Goal: Task Accomplishment & Management: Manage account settings

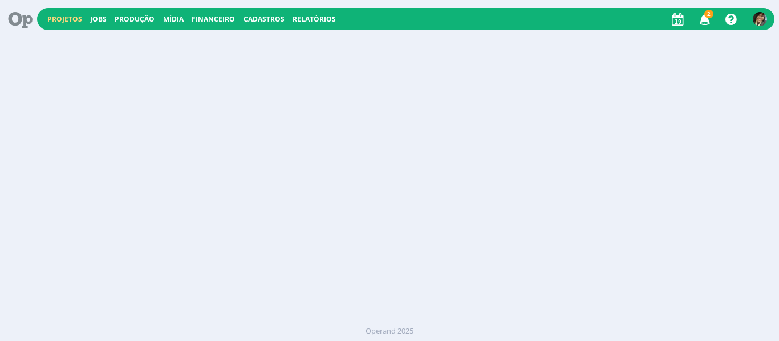
click at [63, 16] on link "Projetos" at bounding box center [64, 19] width 35 height 10
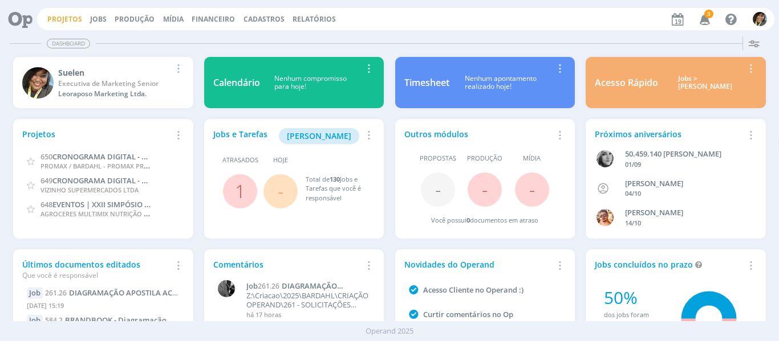
click at [51, 19] on link "Projetos" at bounding box center [64, 19] width 35 height 10
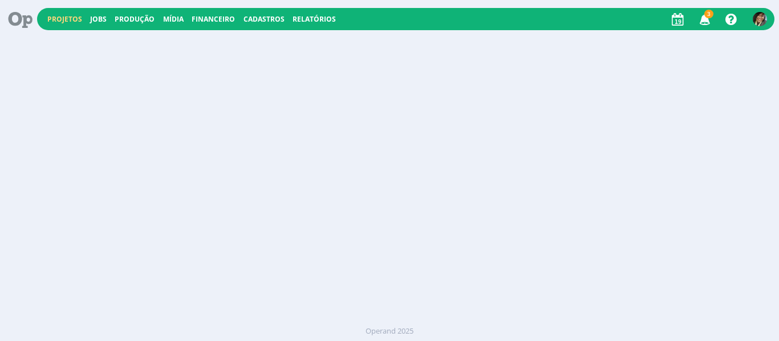
click at [51, 19] on link "Projetos" at bounding box center [64, 19] width 35 height 10
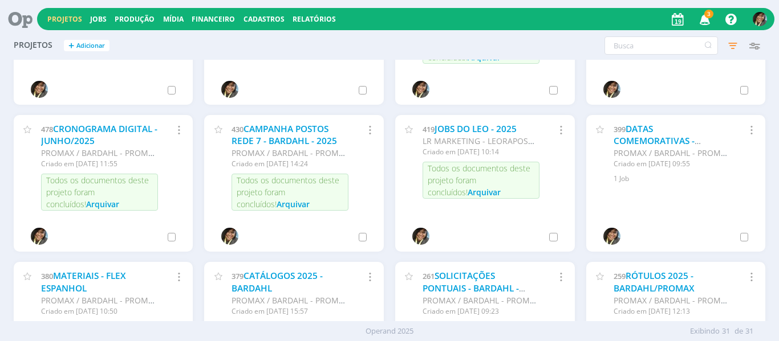
scroll to position [534, 0]
click at [629, 273] on link "RÓTULOS 2025 - BARDAHL/PROMAX" at bounding box center [653, 282] width 81 height 25
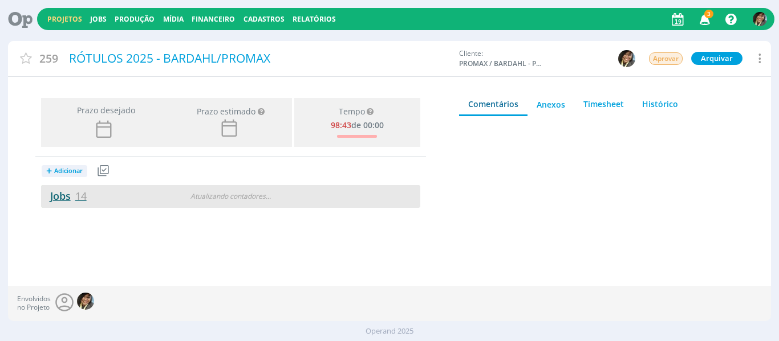
click at [78, 196] on span "14" at bounding box center [80, 196] width 11 height 14
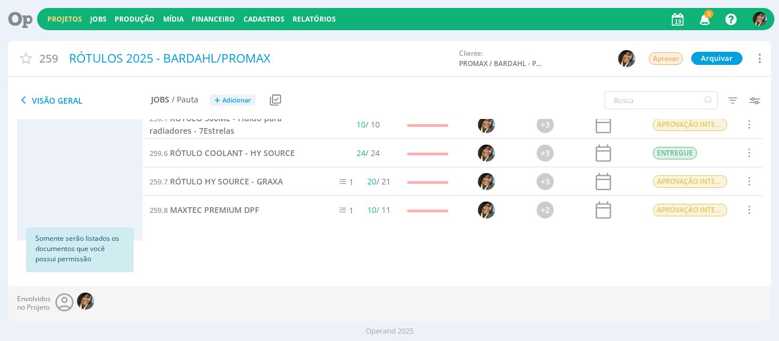
scroll to position [291, 0]
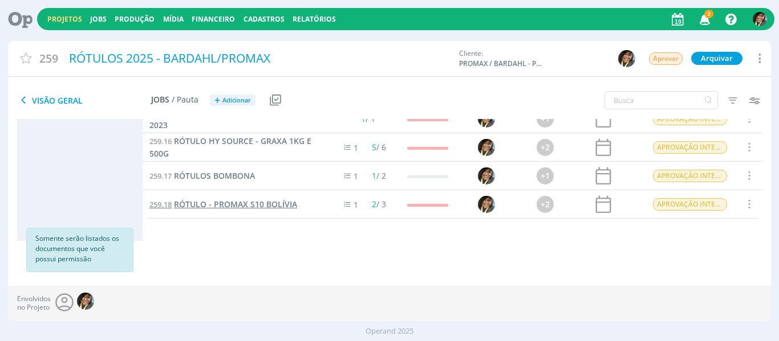
click at [260, 207] on span "RÓTULO - PROMAX S10 BOLÍVIA" at bounding box center [235, 204] width 123 height 11
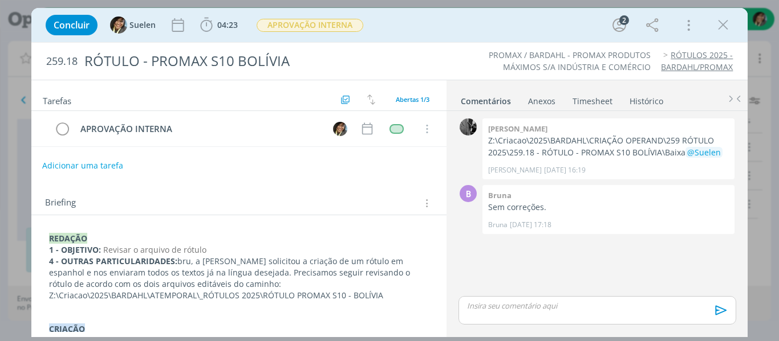
click at [79, 170] on button "Adicionar uma tarefa" at bounding box center [82, 165] width 81 height 19
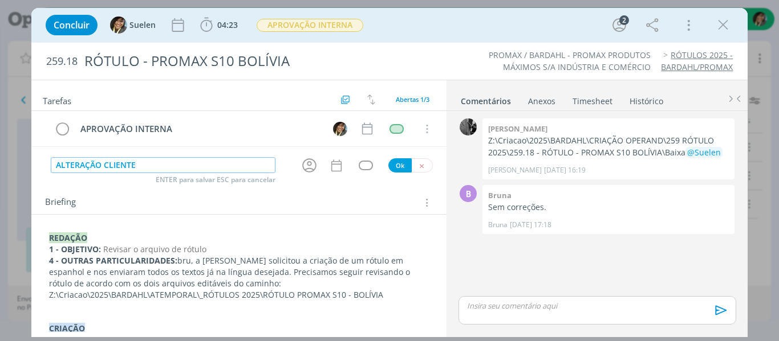
type input "ALTERAÇÃO CLIENTE"
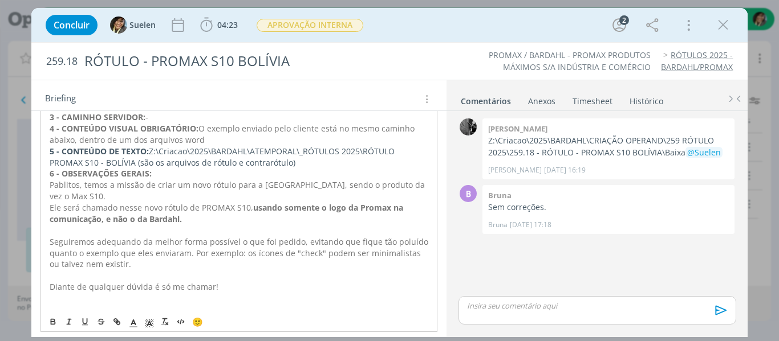
scroll to position [489, 0]
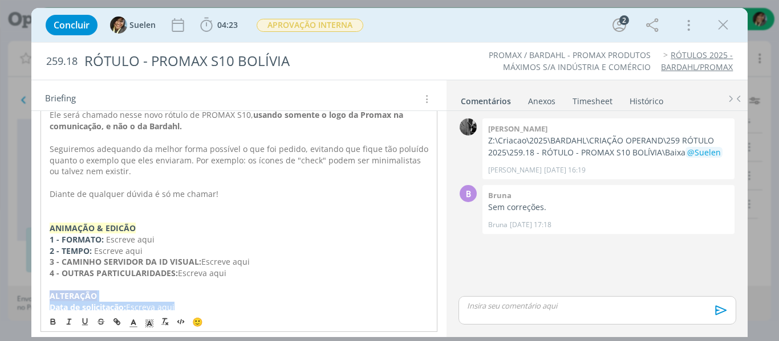
drag, startPoint x: 48, startPoint y: 273, endPoint x: 219, endPoint y: 286, distance: 171.5
click at [219, 286] on div "Pablitos, o cliente me enviou as seguintes alterações: tivemos duas solicitaçõe…" at bounding box center [238, 53] width 397 height 552
copy div "﻿ALTERAÇÃO Data de solicitação: Escreva aqui"
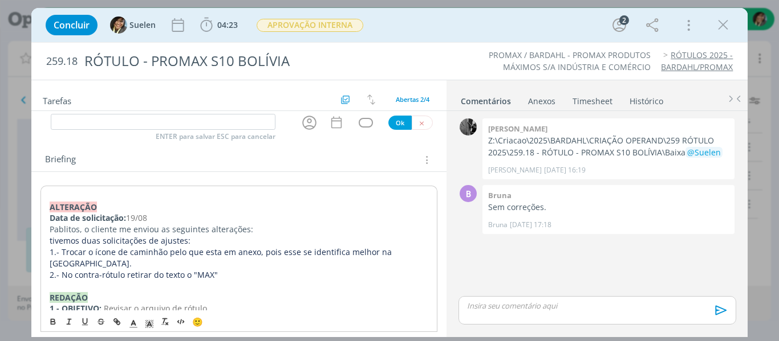
scroll to position [0, 0]
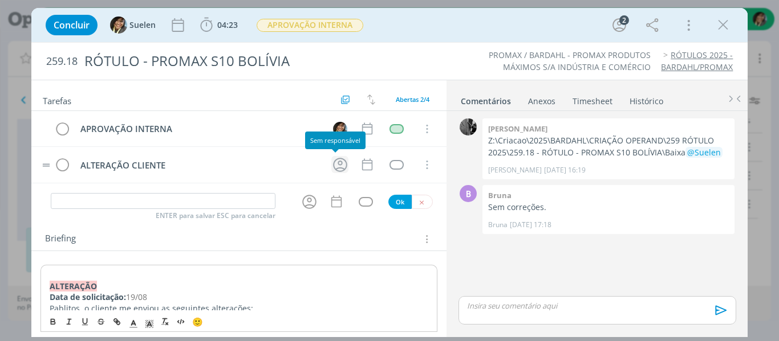
click at [333, 160] on icon "dialog" at bounding box center [340, 165] width 14 height 14
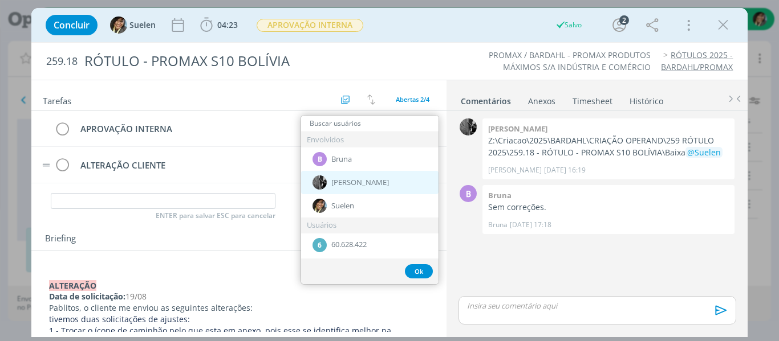
click at [340, 184] on span "[PERSON_NAME]" at bounding box center [360, 182] width 58 height 9
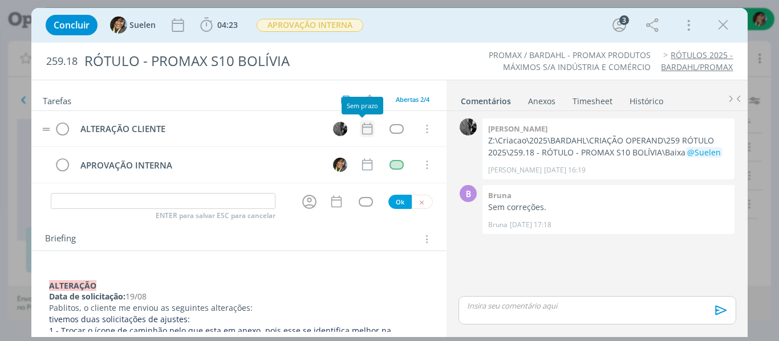
click at [360, 131] on icon "dialog" at bounding box center [367, 128] width 15 height 15
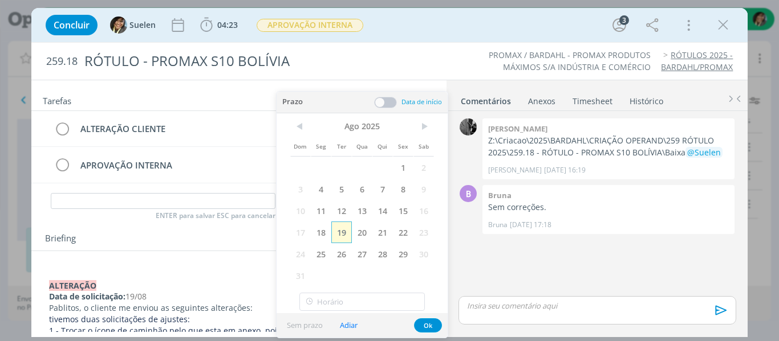
click at [347, 231] on span "19" at bounding box center [341, 233] width 21 height 22
click at [430, 321] on button "Ok" at bounding box center [428, 326] width 28 height 14
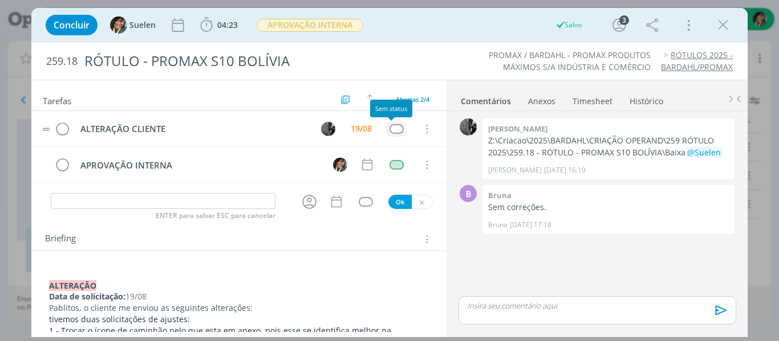
click at [390, 137] on td "dialog" at bounding box center [396, 128] width 21 height 17
click at [390, 131] on div "dialog" at bounding box center [396, 129] width 14 height 10
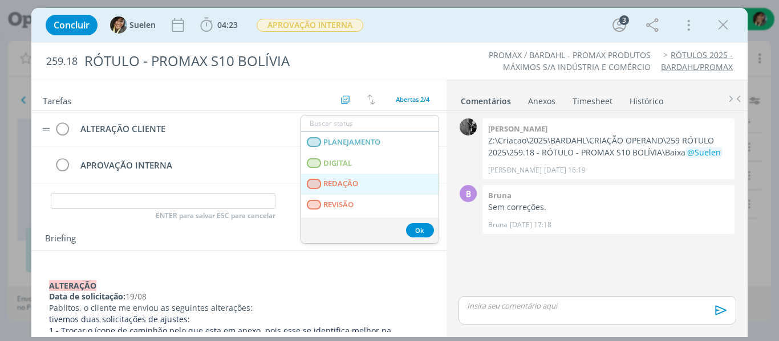
scroll to position [291, 0]
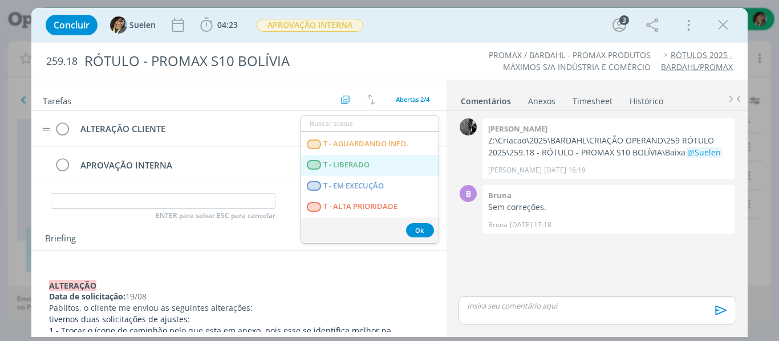
click at [353, 165] on span "T - LIBERADO" at bounding box center [346, 165] width 46 height 9
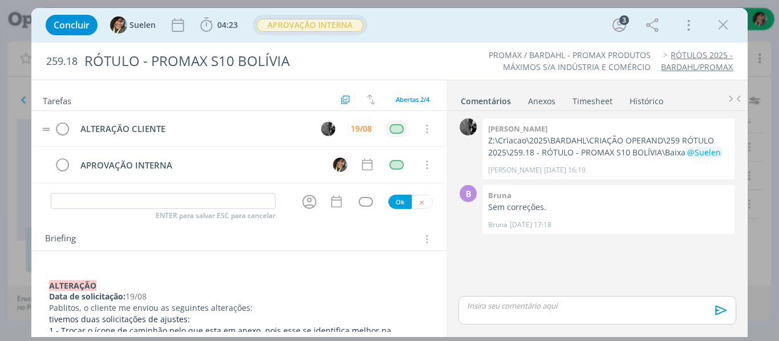
click at [319, 27] on span "APROVAÇÃO INTERNA" at bounding box center [310, 25] width 107 height 13
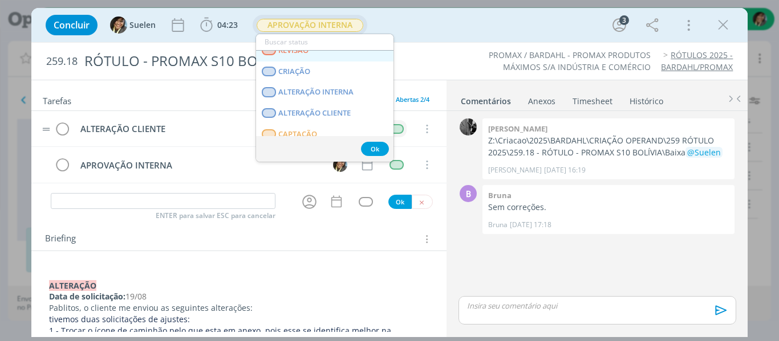
scroll to position [72, 0]
click at [314, 119] on CLIENTE "ALTERAÇÃO CLIENTE" at bounding box center [324, 114] width 137 height 21
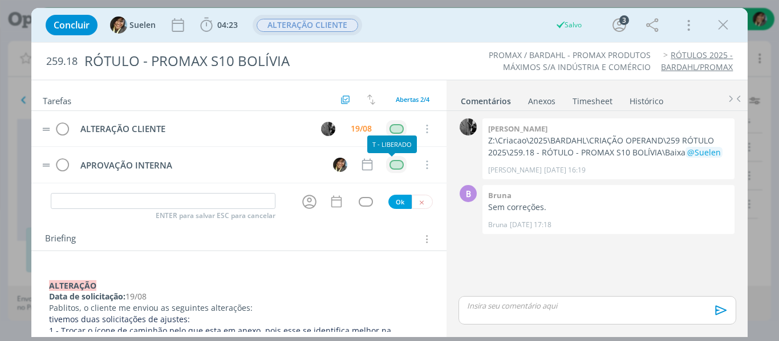
drag, startPoint x: 390, startPoint y: 166, endPoint x: 387, endPoint y: 161, distance: 5.9
click at [389, 165] on div "dialog" at bounding box center [396, 165] width 14 height 10
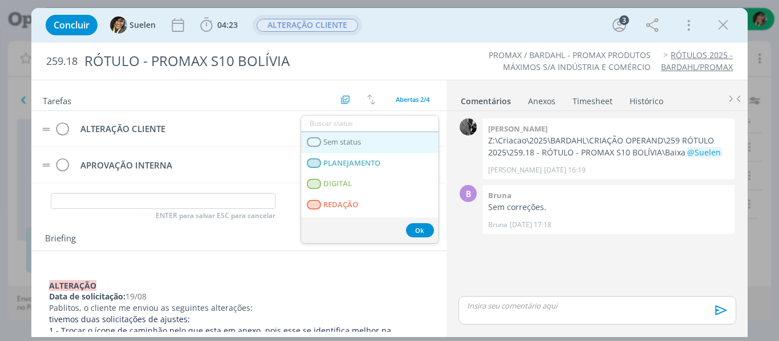
click at [368, 140] on link "Sem status" at bounding box center [369, 142] width 137 height 21
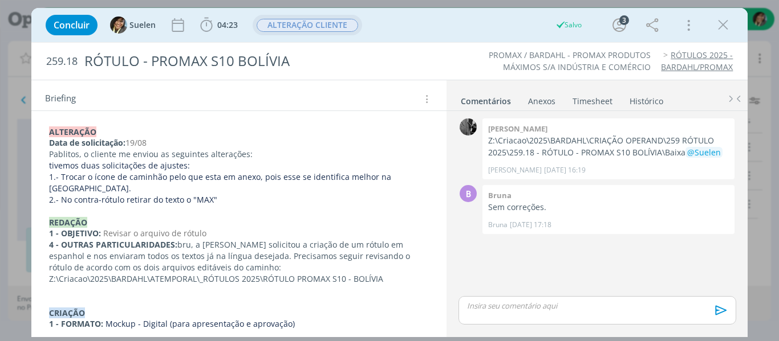
scroll to position [153, 0]
click at [227, 195] on p "2.- No contra-rótulo retirar do texto o "MAX"" at bounding box center [239, 200] width 380 height 11
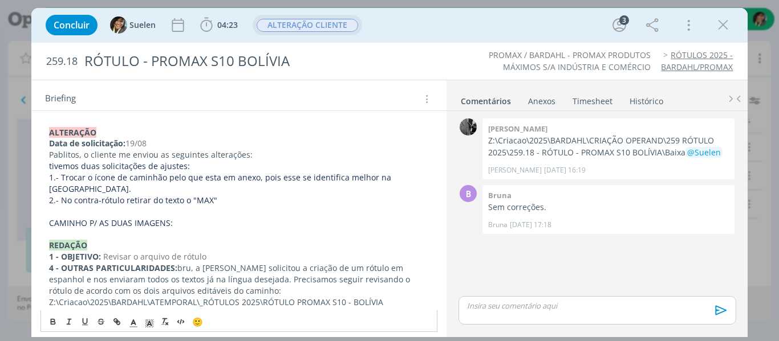
click at [201, 218] on p "CAMINHO P/ AS DUAS IMAGENS:" at bounding box center [239, 223] width 380 height 11
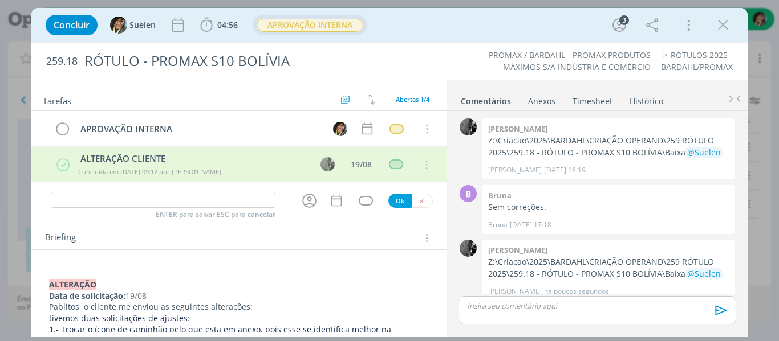
scroll to position [10, 0]
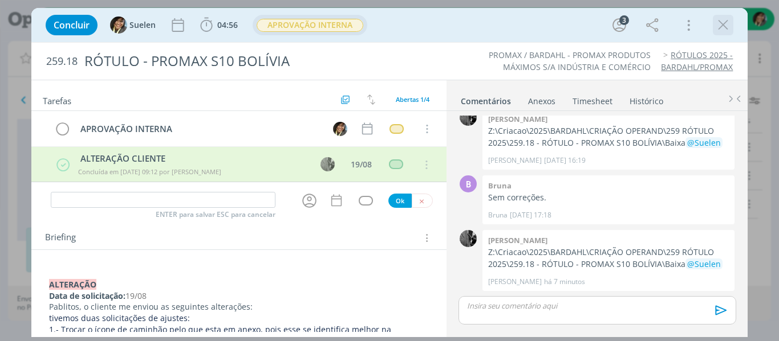
click at [724, 22] on icon "dialog" at bounding box center [722, 25] width 17 height 17
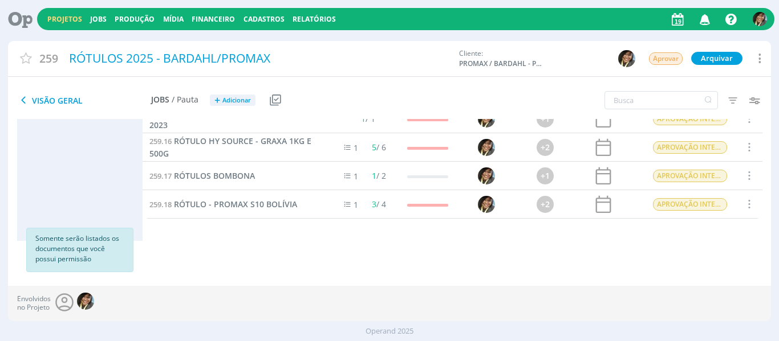
click at [55, 14] on link "Projetos" at bounding box center [64, 19] width 35 height 10
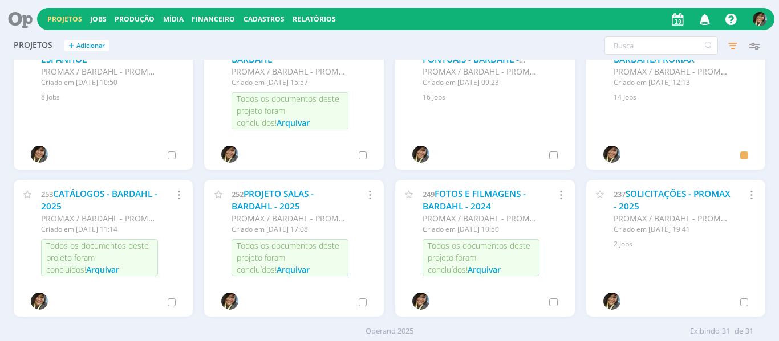
scroll to position [648, 0]
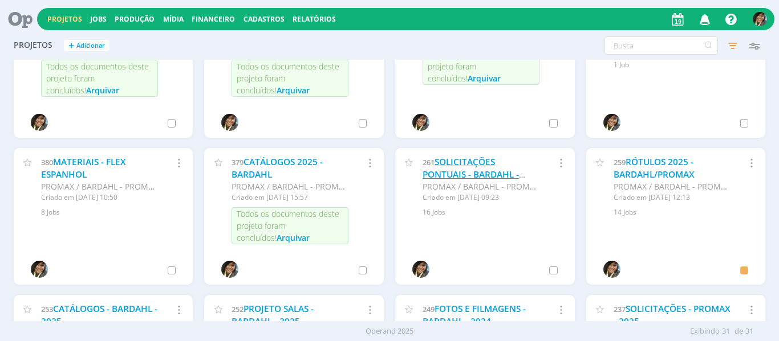
click at [474, 174] on link "SOLICITAÇÕES PONTUAIS - BARDAHL - 2025" at bounding box center [470, 174] width 96 height 36
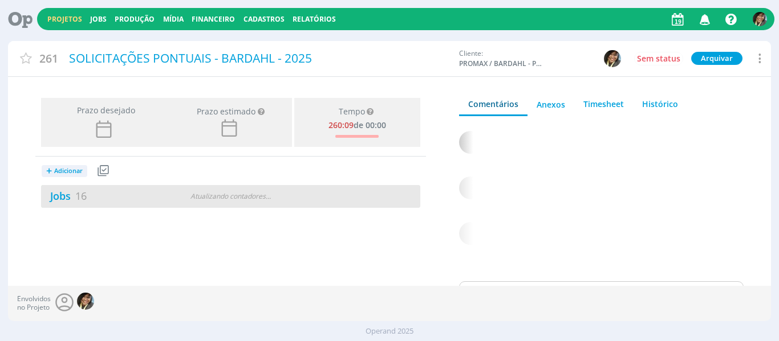
click at [89, 196] on div "Jobs 16" at bounding box center [105, 196] width 129 height 15
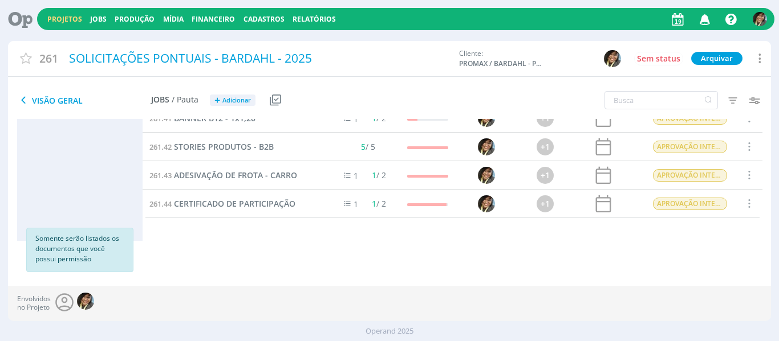
scroll to position [348, 0]
click at [234, 144] on span "STORIES PRODUTOS - B2B" at bounding box center [224, 147] width 100 height 11
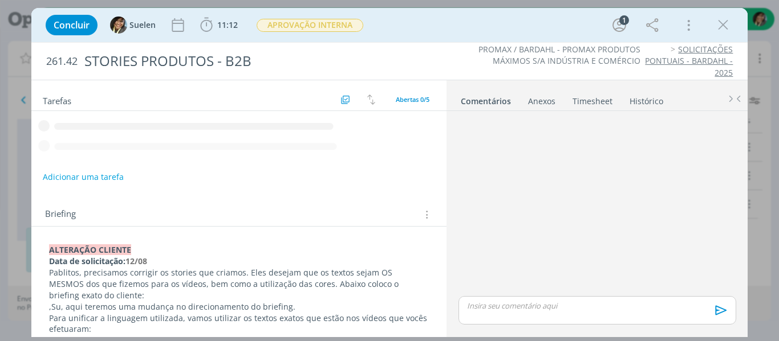
scroll to position [76, 0]
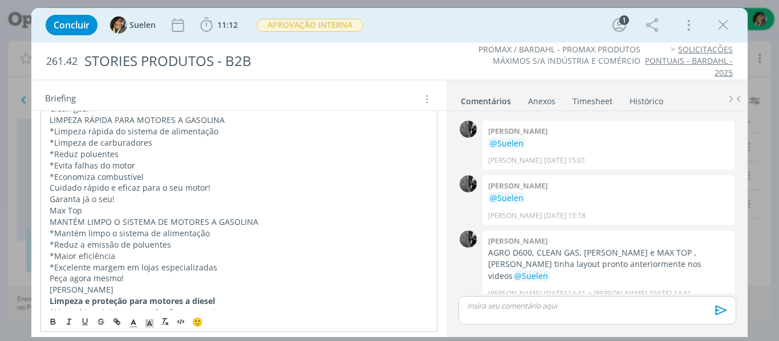
scroll to position [139, 0]
click at [50, 214] on p "Max Top" at bounding box center [239, 212] width 379 height 11
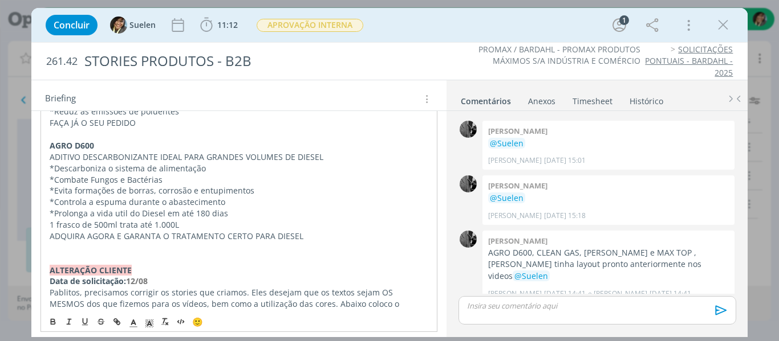
scroll to position [0, 0]
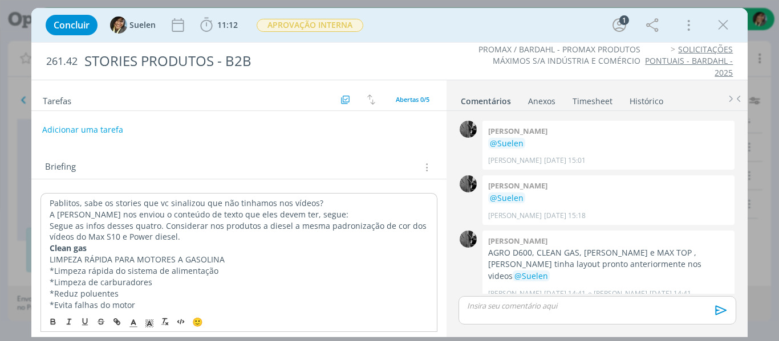
click at [71, 127] on button "Adicionar uma tarefa" at bounding box center [82, 129] width 81 height 19
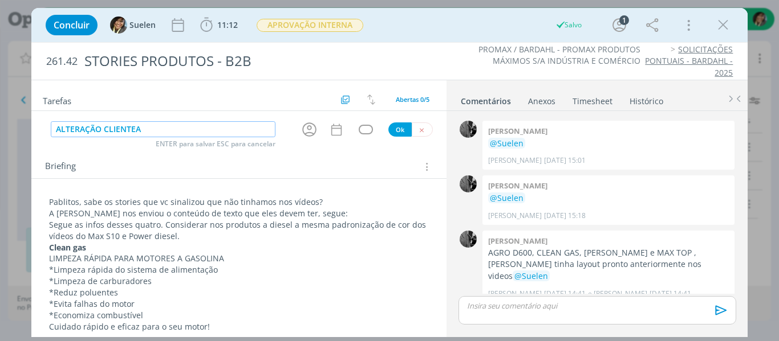
type input "ALTERAÇÃO CLIENTEAP"
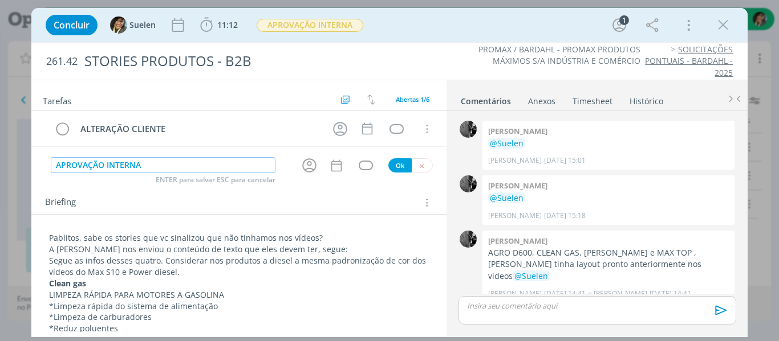
type input "APROVAÇÃO INTERNA"
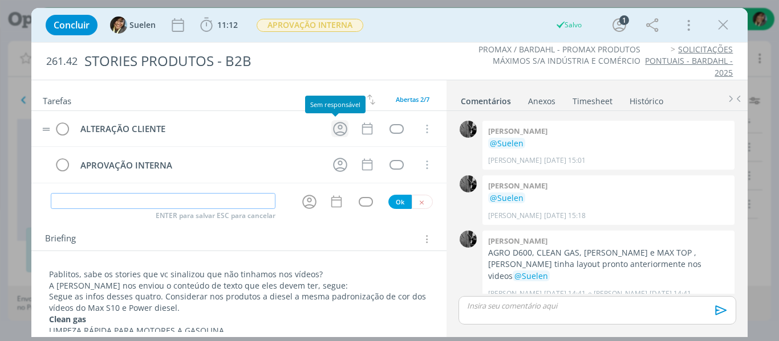
click at [332, 131] on icon "dialog" at bounding box center [340, 129] width 18 height 18
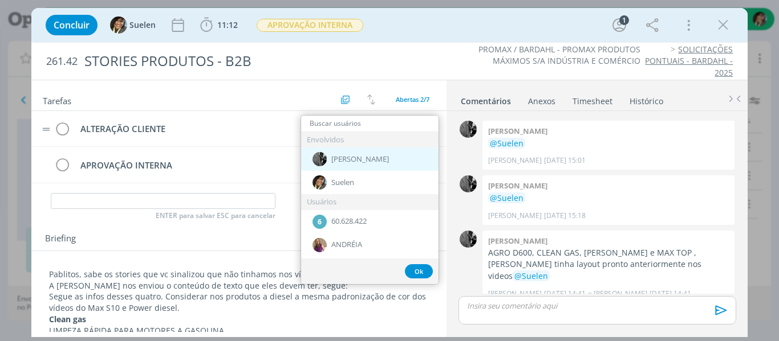
click at [335, 160] on span "[PERSON_NAME]" at bounding box center [360, 159] width 58 height 9
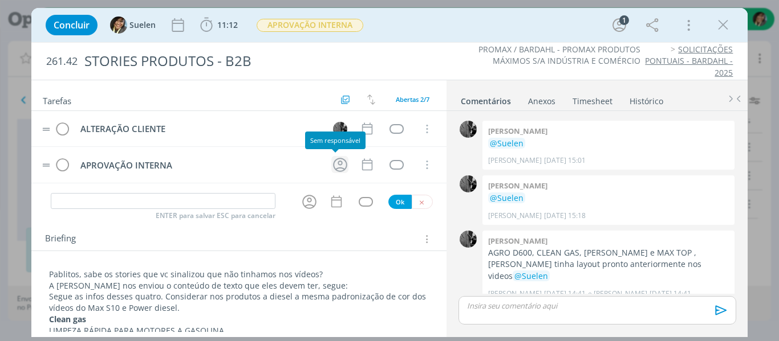
click at [331, 163] on icon "dialog" at bounding box center [340, 165] width 18 height 18
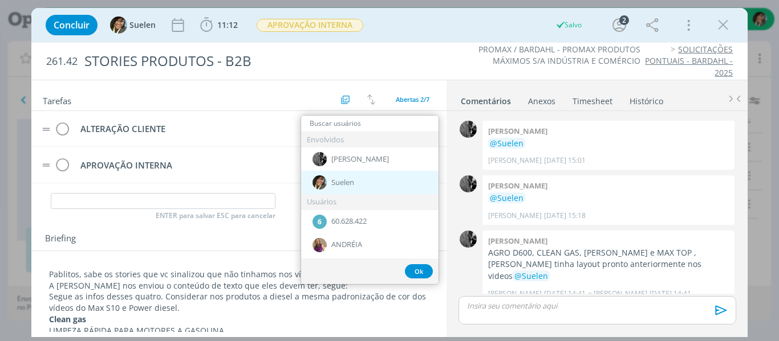
click at [331, 182] on span "Suelen" at bounding box center [342, 182] width 23 height 9
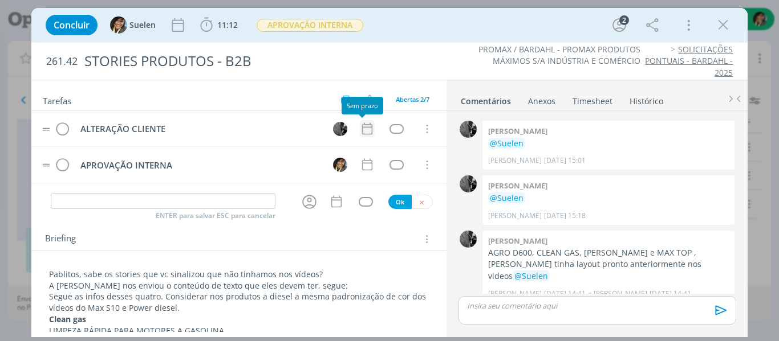
click at [360, 133] on icon "dialog" at bounding box center [367, 128] width 15 height 15
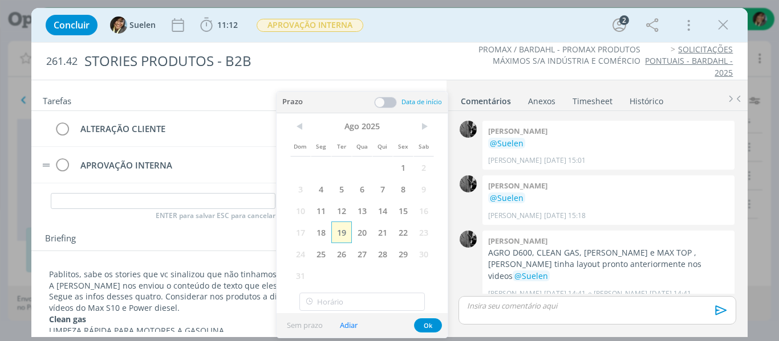
click at [336, 238] on span "19" at bounding box center [341, 233] width 21 height 22
click at [424, 324] on button "Ok" at bounding box center [428, 326] width 28 height 14
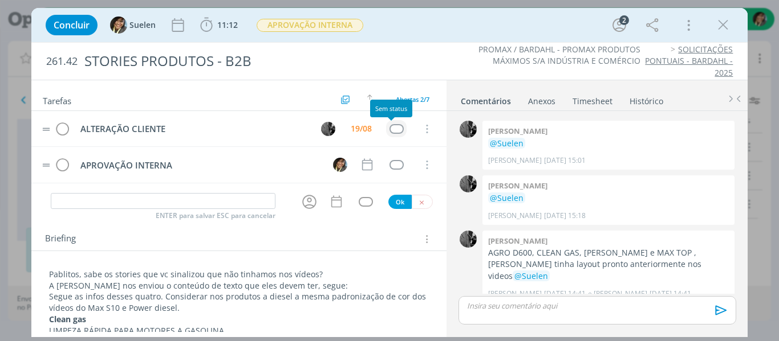
click at [389, 129] on div "dialog" at bounding box center [396, 129] width 14 height 10
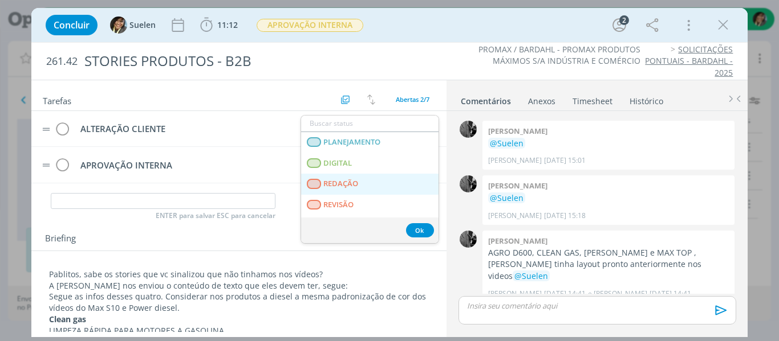
scroll to position [291, 0]
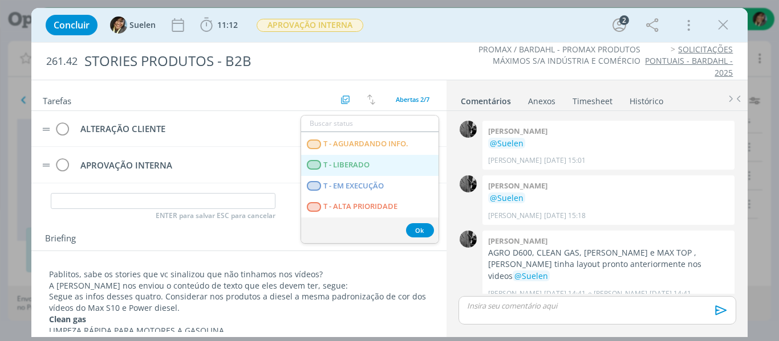
click at [381, 164] on LIBERADO "T - LIBERADO" at bounding box center [369, 165] width 137 height 21
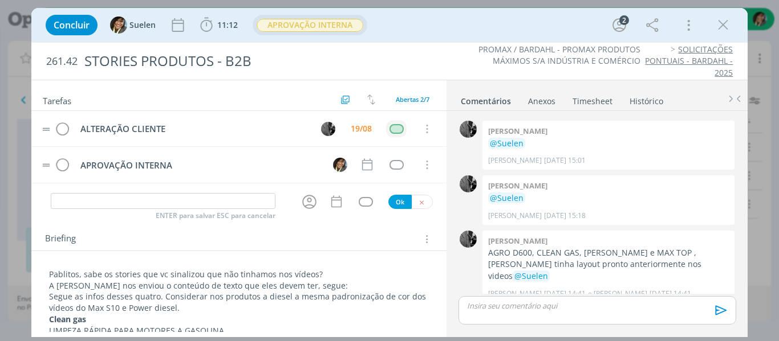
click at [323, 25] on span "APROVAÇÃO INTERNA" at bounding box center [310, 25] width 107 height 13
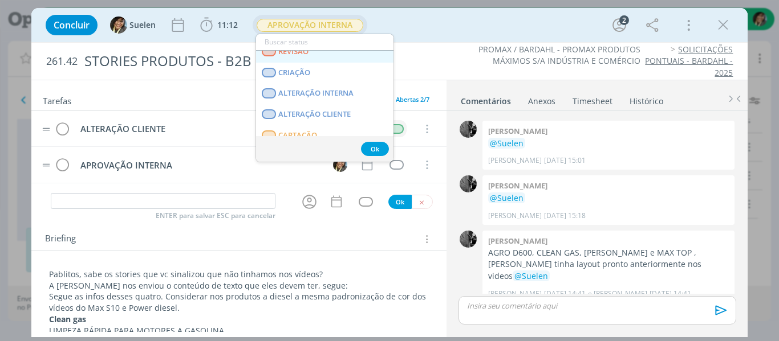
scroll to position [71, 0]
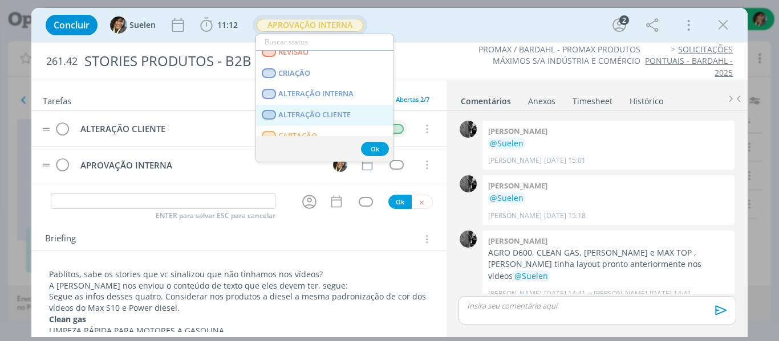
click at [345, 113] on span "ALTERAÇÃO CLIENTE" at bounding box center [314, 115] width 72 height 9
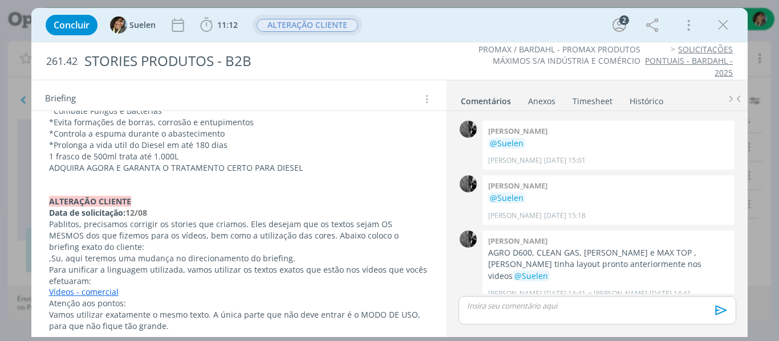
scroll to position [549, 0]
drag, startPoint x: 158, startPoint y: 208, endPoint x: 48, endPoint y: 201, distance: 109.7
click at [48, 201] on div "Pablitos, sabe os stories que vc sinalizou que não tinhamos nos vídeos? A Barda…" at bounding box center [238, 292] width 397 height 1152
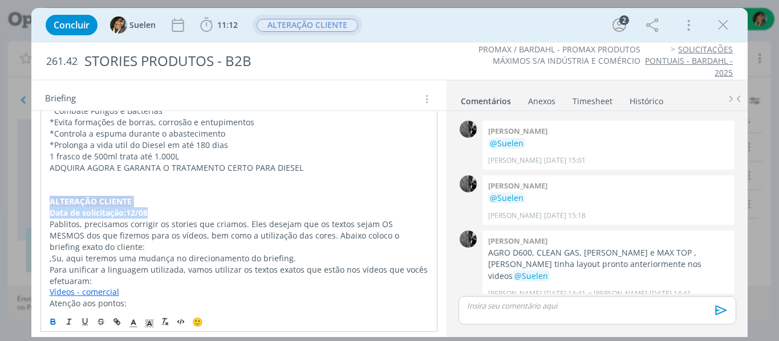
copy div "ALTERAÇÃO CLIENTE Data de solicitação: 12/08"
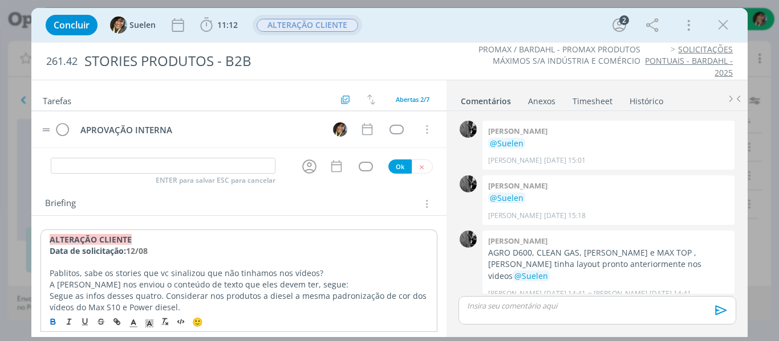
scroll to position [0, 0]
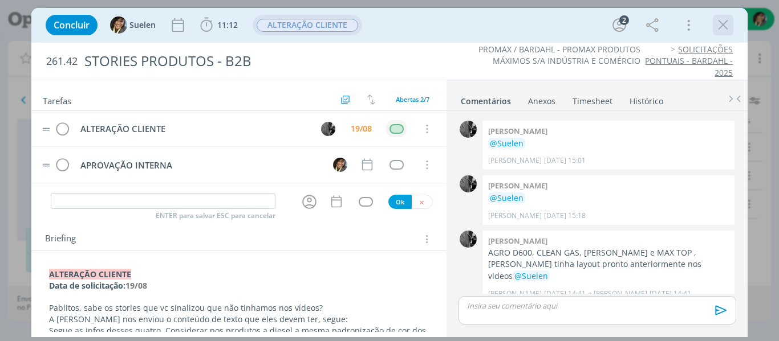
click at [730, 19] on icon "dialog" at bounding box center [722, 25] width 17 height 17
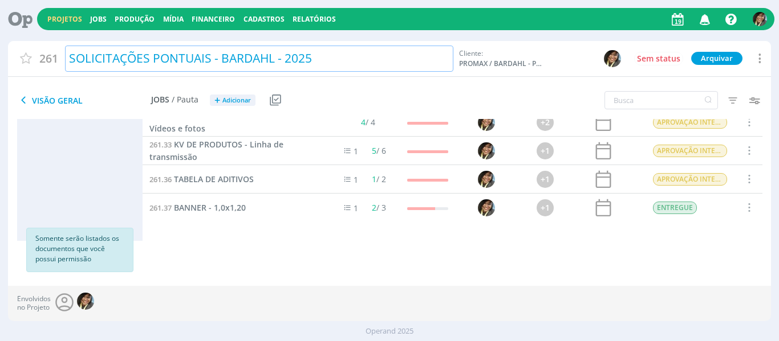
scroll to position [172, 0]
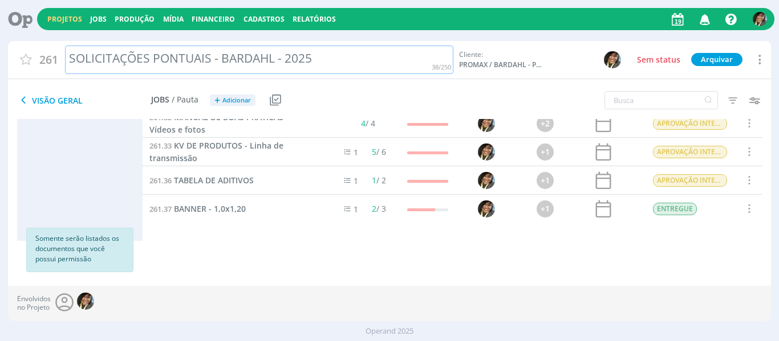
click at [90, 39] on div "Projetos Jobs Produção Mídia Financeiro Cadastros Relatórios Notificações Centr…" at bounding box center [389, 175] width 779 height 351
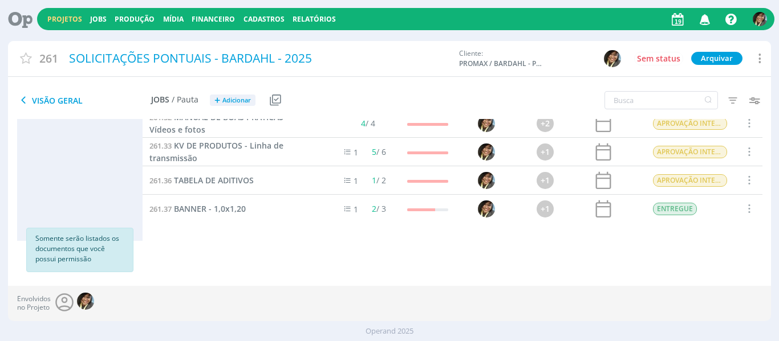
click at [61, 23] on link "Projetos" at bounding box center [64, 19] width 35 height 10
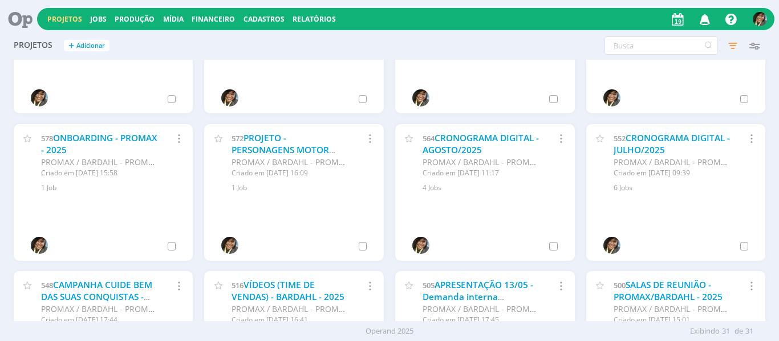
scroll to position [231, 0]
click at [752, 42] on icon "button" at bounding box center [754, 45] width 21 height 21
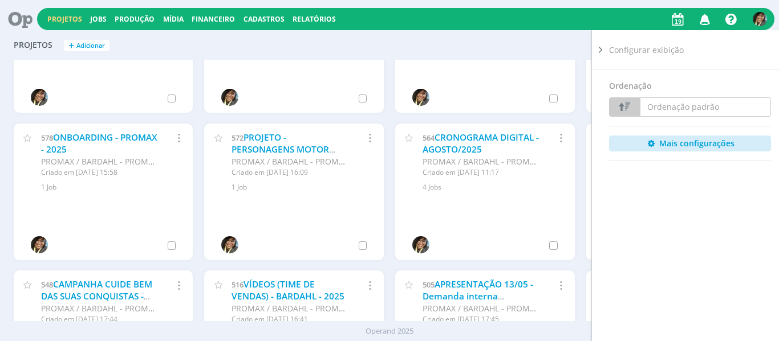
click at [566, 39] on div "Filtros Filtrar Limpar Status Clientes Selecione Data de criação a Situação dos…" at bounding box center [627, 45] width 275 height 18
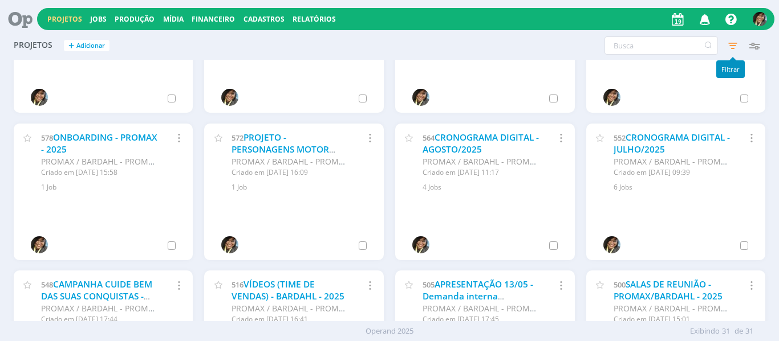
click at [732, 48] on icon "button" at bounding box center [732, 45] width 21 height 21
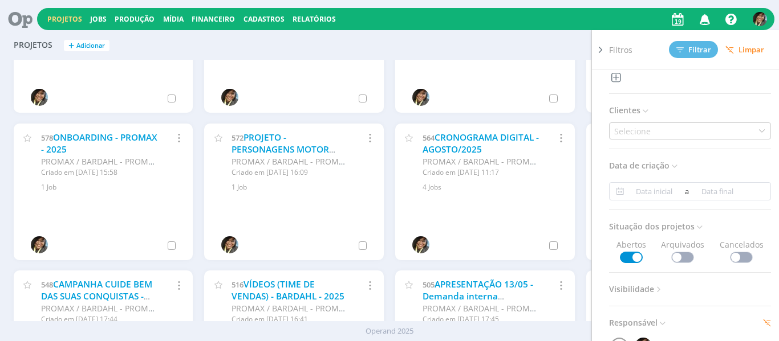
scroll to position [67, 0]
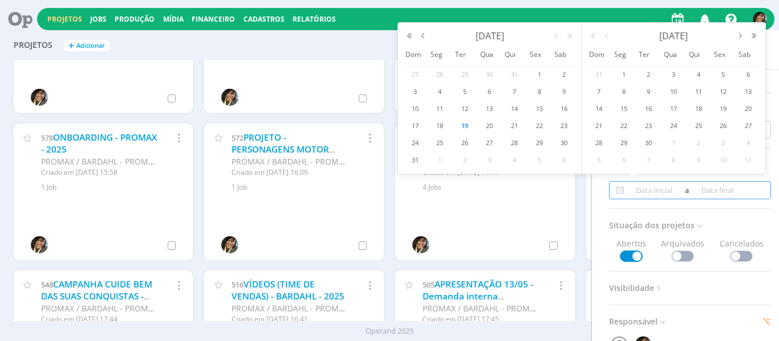
click at [656, 191] on input at bounding box center [653, 191] width 55 height 14
click at [541, 109] on span "15" at bounding box center [539, 109] width 14 height 14
type input "15/08/2025"
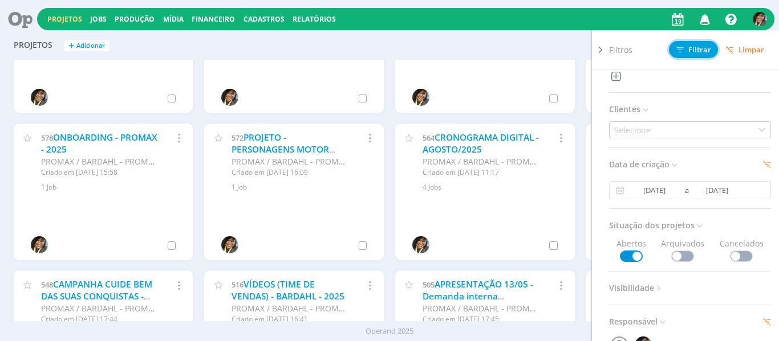
click at [690, 52] on span "Filtrar" at bounding box center [693, 49] width 35 height 7
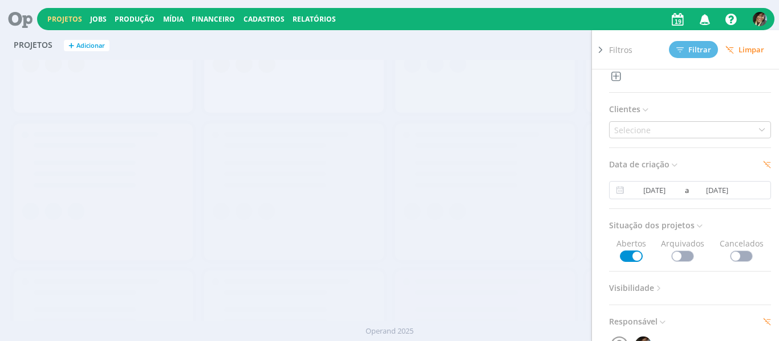
scroll to position [0, 0]
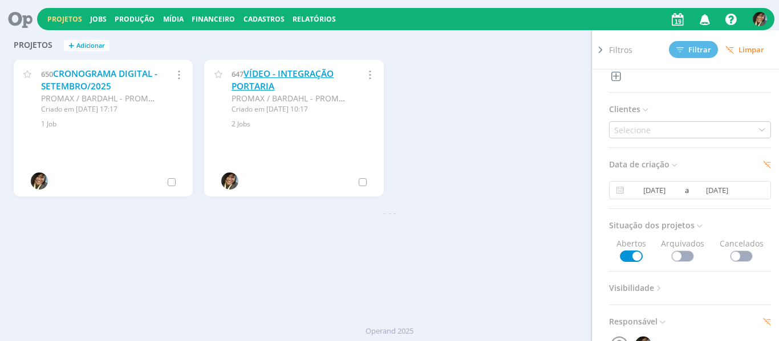
click at [251, 73] on link "VÍDEO - INTEGRAÇÃO PORTARIA" at bounding box center [282, 80] width 102 height 25
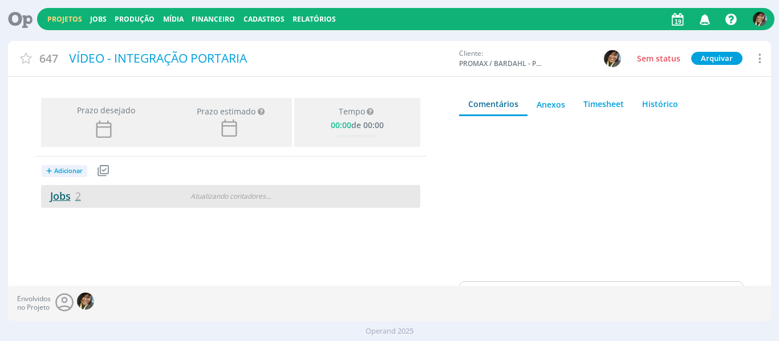
click at [66, 192] on link "Jobs 2" at bounding box center [61, 196] width 40 height 14
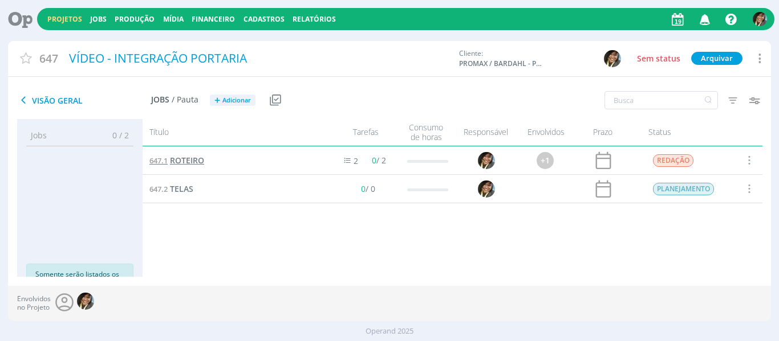
click at [177, 158] on span "ROTEIRO" at bounding box center [187, 160] width 34 height 11
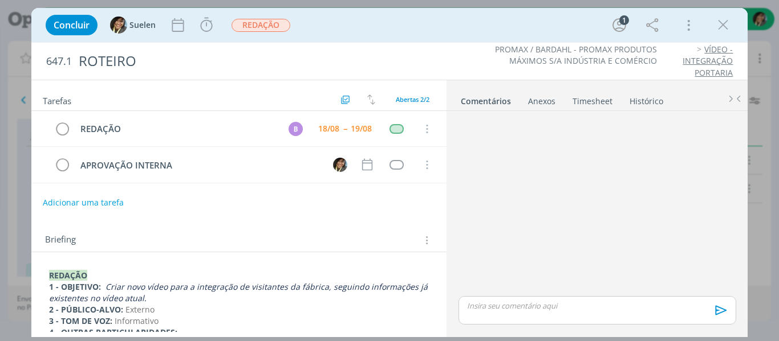
click at [420, 239] on icon "dialog" at bounding box center [425, 240] width 11 height 13
click at [661, 150] on div "dialog" at bounding box center [597, 205] width 286 height 178
click at [638, 99] on link "Histórico" at bounding box center [646, 99] width 35 height 17
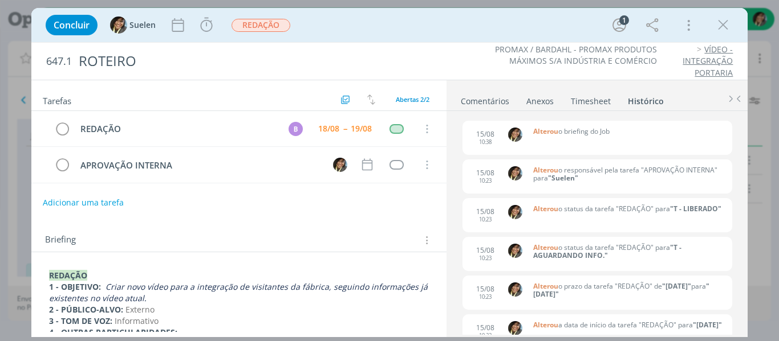
scroll to position [39, 0]
click at [727, 14] on div "Concluir Suelen Iniciar Apontar Data * 19/08/2025 Horas * 00:00 Tarefa Selecion…" at bounding box center [389, 24] width 699 height 27
click at [724, 25] on icon "dialog" at bounding box center [722, 25] width 17 height 17
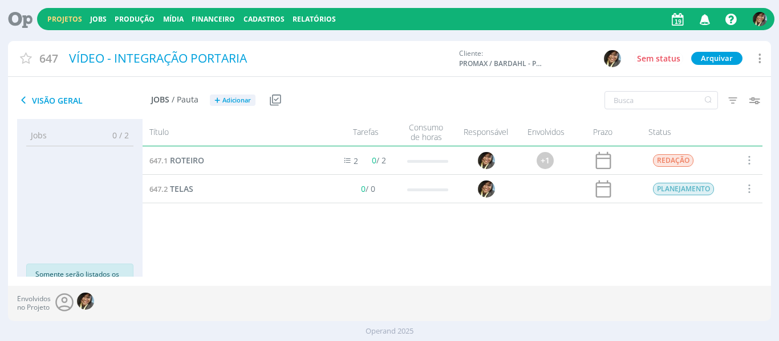
click at [60, 17] on link "Projetos" at bounding box center [64, 19] width 35 height 10
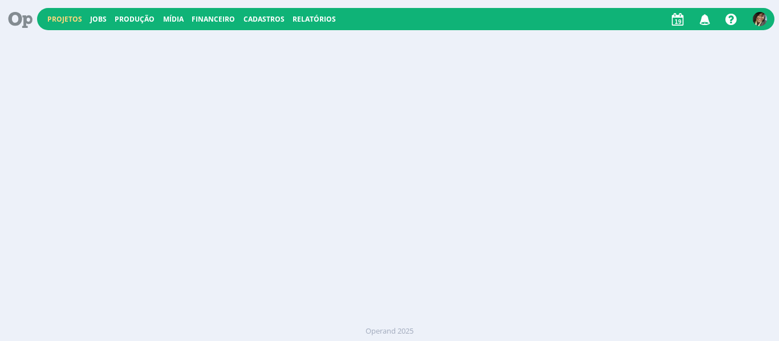
click at [60, 17] on link "Projetos" at bounding box center [64, 19] width 35 height 10
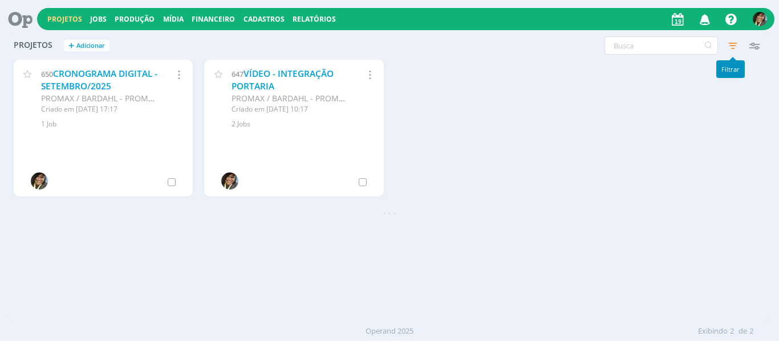
click at [732, 48] on icon "button" at bounding box center [732, 45] width 21 height 21
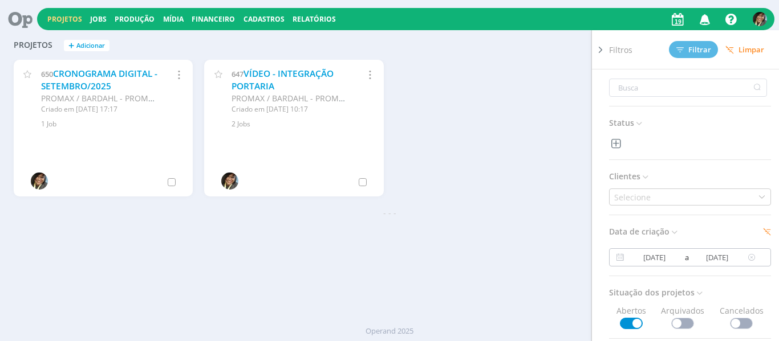
click at [746, 259] on icon at bounding box center [751, 258] width 14 height 14
click at [683, 56] on button "Filtrar" at bounding box center [693, 49] width 49 height 17
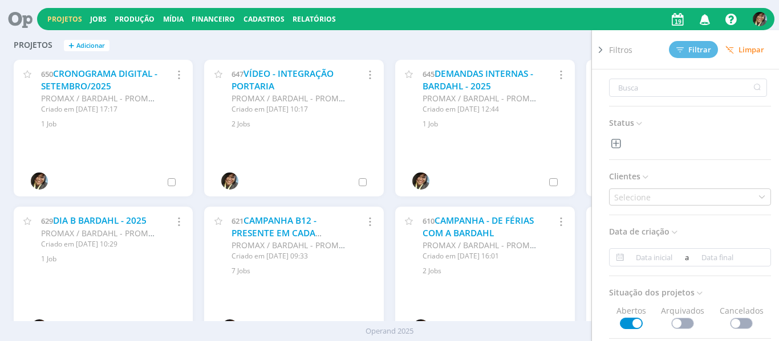
click at [609, 51] on span "Filtros" at bounding box center [620, 50] width 23 height 12
click at [599, 50] on icon at bounding box center [600, 50] width 11 height 12
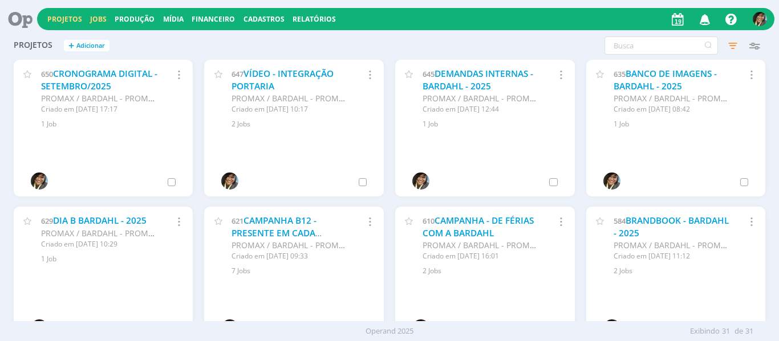
click at [97, 19] on link "Jobs" at bounding box center [98, 19] width 17 height 10
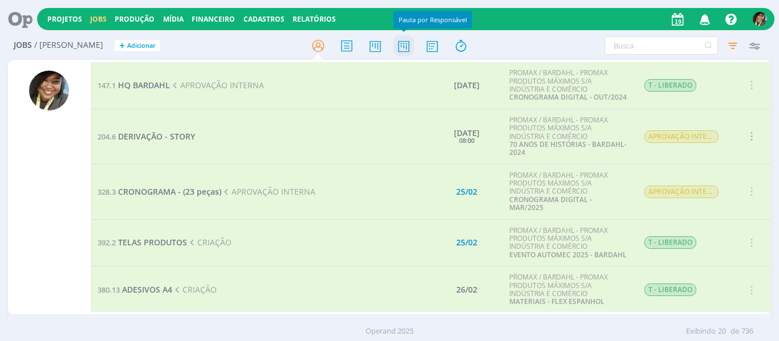
click at [402, 53] on icon at bounding box center [403, 46] width 21 height 22
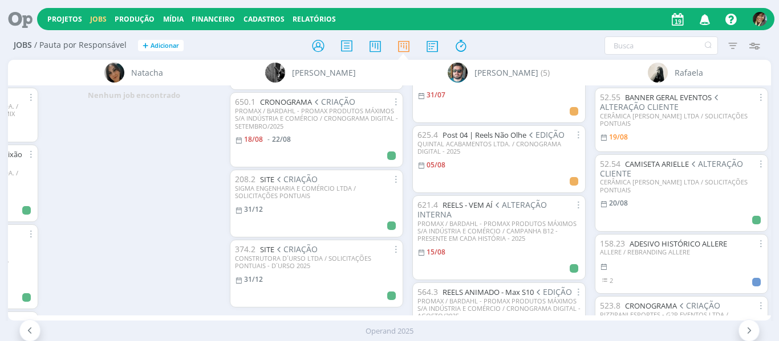
scroll to position [390, 0]
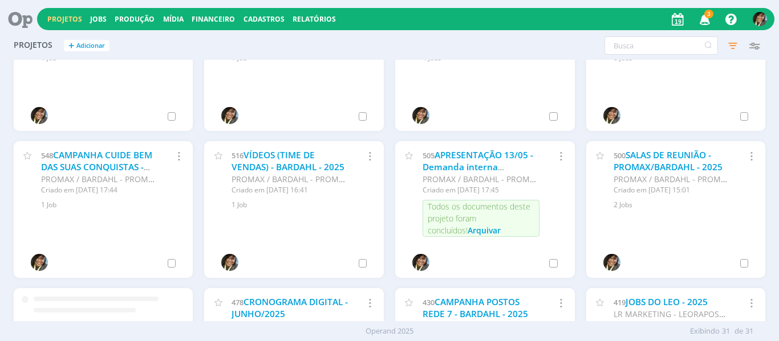
scroll to position [368, 0]
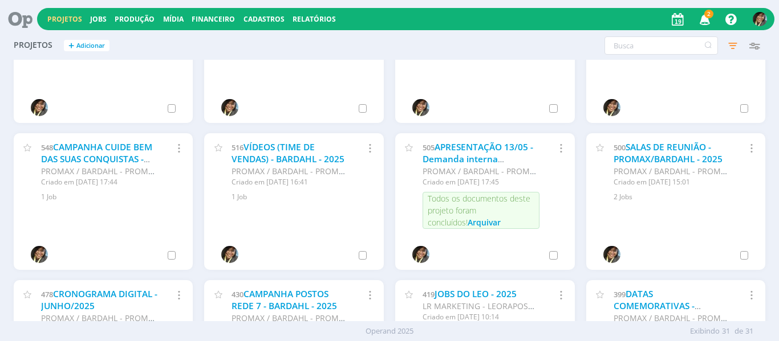
click at [704, 23] on icon "button" at bounding box center [705, 18] width 20 height 19
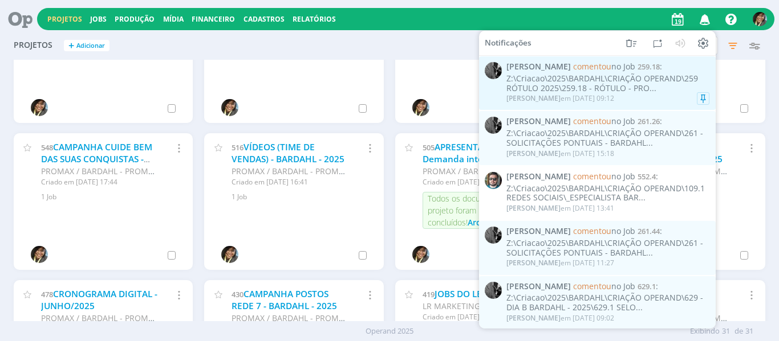
click at [608, 74] on div "Z:\Criacao\2025\BARDAHL\CRIAÇÃO OPERAND\259 RÓTULO 2025\259.18 - RÓTULO - PRO..." at bounding box center [607, 83] width 203 height 19
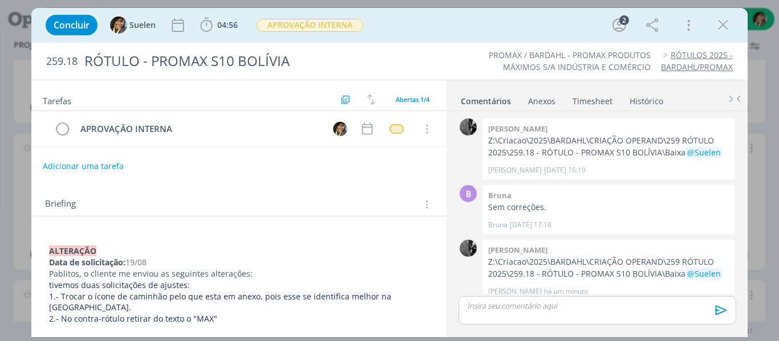
scroll to position [10, 0]
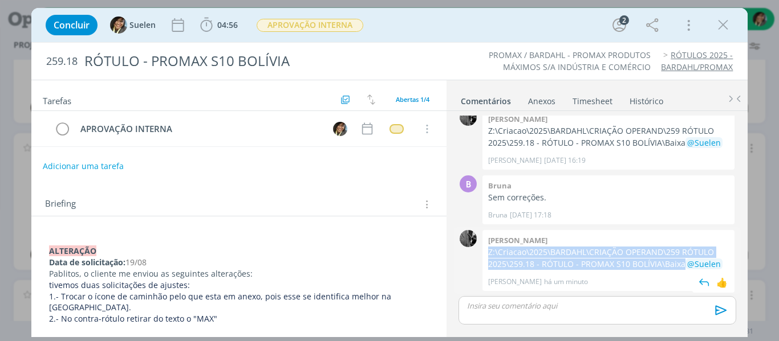
drag, startPoint x: 490, startPoint y: 250, endPoint x: 683, endPoint y: 267, distance: 194.0
click at [683, 267] on p "Z:\Criacao\2025\BARDAHL\CRIAÇÃO OPERAND\259 RÓTULO 2025\259.18 - RÓTULO - PROMA…" at bounding box center [608, 258] width 241 height 23
copy p "Z:\Criacao\2025\BARDAHL\CRIAÇÃO OPERAND\259 RÓTULO 2025\259.18 - RÓTULO - PROMA…"
click at [722, 32] on icon "dialog" at bounding box center [722, 25] width 17 height 17
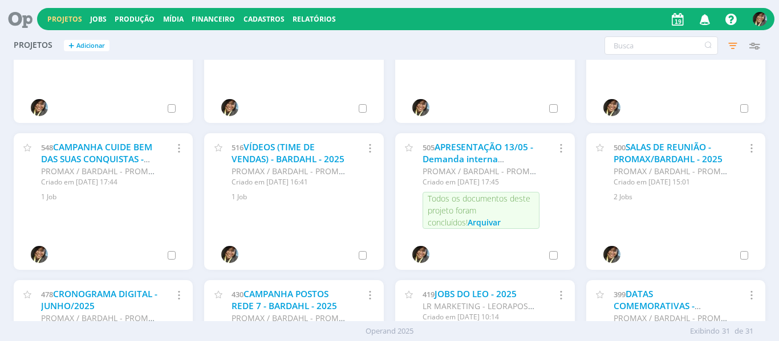
click at [699, 19] on icon "button" at bounding box center [705, 18] width 20 height 19
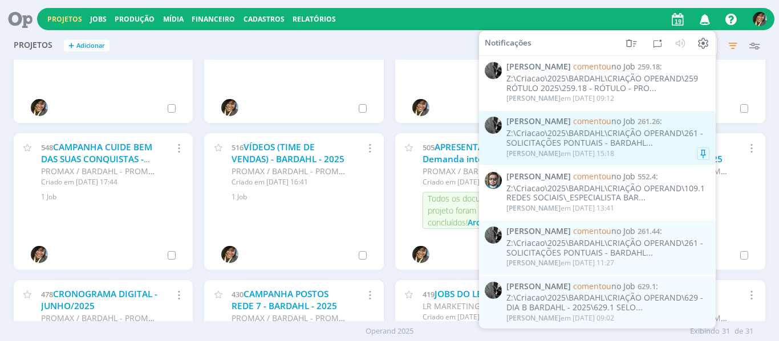
click at [602, 139] on div "Z:\Criacao\2025\BARDAHL\CRIAÇÃO OPERAND\261 - SOLICITAÇÕES PONTUAIS - BARDAHL..." at bounding box center [607, 138] width 203 height 19
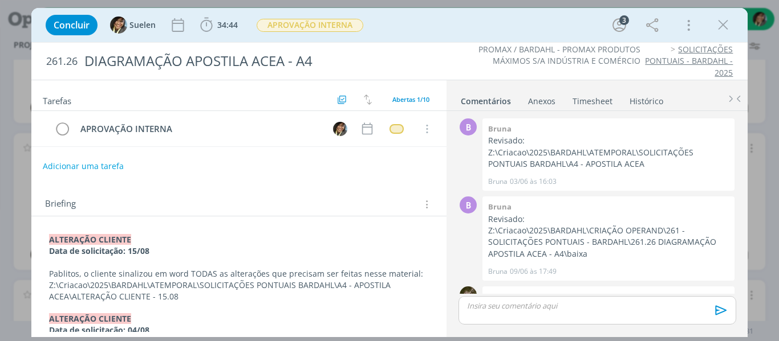
scroll to position [380, 0]
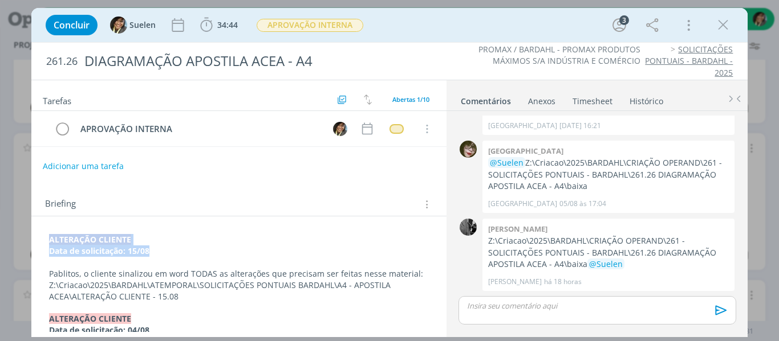
drag, startPoint x: 184, startPoint y: 253, endPoint x: 35, endPoint y: 236, distance: 149.2
copy div "ALTERAÇÃO CLIENTE Data de solicitação: 15/08"
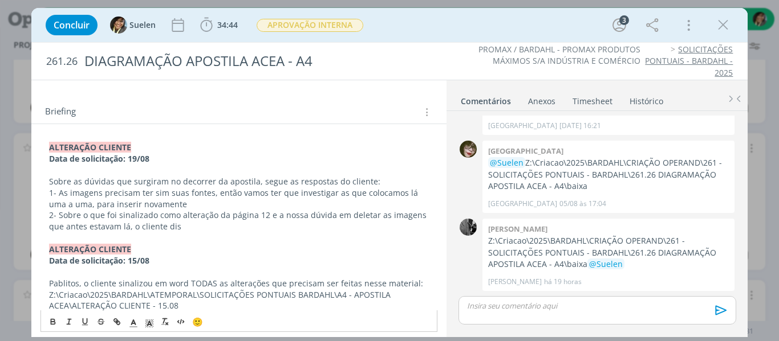
scroll to position [106, 0]
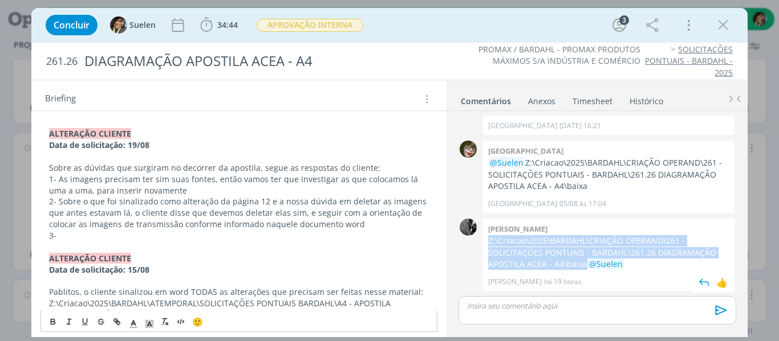
drag, startPoint x: 487, startPoint y: 241, endPoint x: 548, endPoint y: 263, distance: 64.2
click at [548, 263] on div "[PERSON_NAME]:\Criacao\2025\BARDAHL\CRIAÇÃO OPERAND\261 - SOLICITAÇÕES PONTUAIS…" at bounding box center [608, 255] width 252 height 72
copy p "Z:\Criacao\2025\BARDAHL\CRIAÇÃO OPERAND\261 - SOLICITAÇÕES PONTUAIS - BARDAHL\2…"
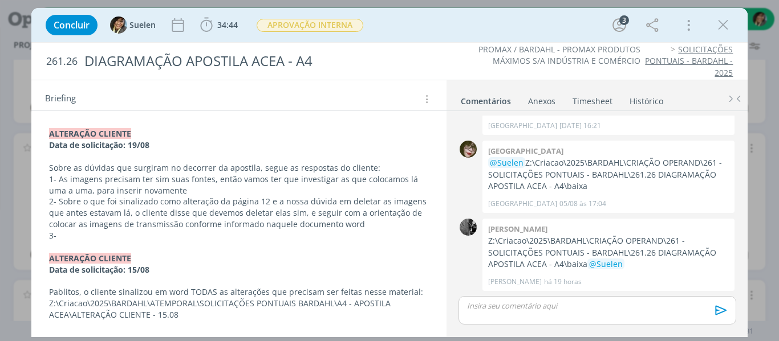
click at [205, 235] on p "3-" at bounding box center [239, 235] width 380 height 11
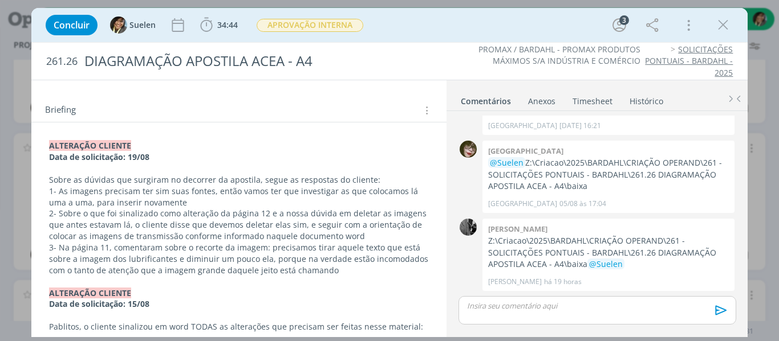
scroll to position [93, 0]
click at [361, 237] on p "2- Sobre o que foi sinalizado como alteração da página 12 e a nossa dúvida em d…" at bounding box center [239, 226] width 380 height 34
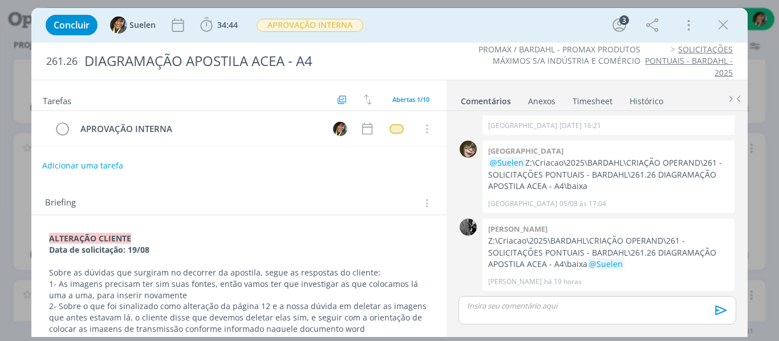
click at [84, 167] on button "Adicionar uma tarefa" at bounding box center [82, 165] width 81 height 19
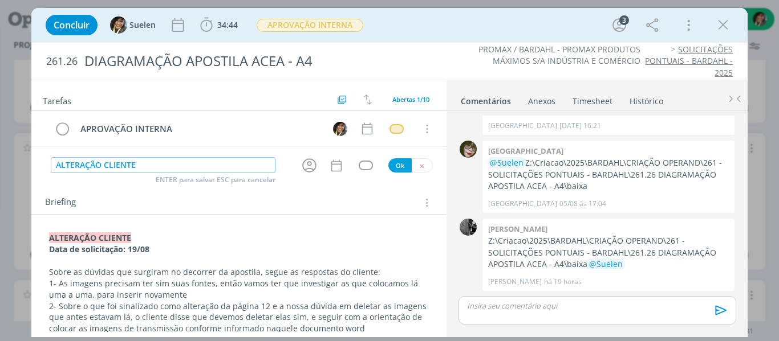
type input "ALTERAÇÃO CLIENTE"
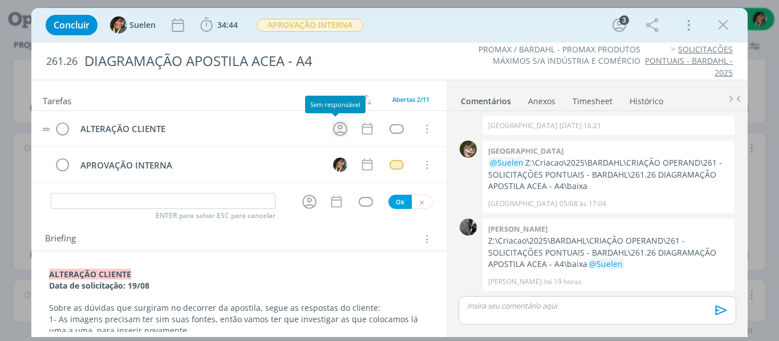
click at [331, 127] on icon "dialog" at bounding box center [340, 129] width 18 height 18
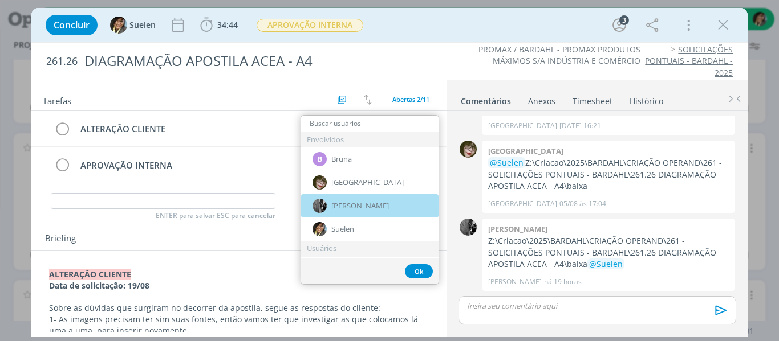
click at [351, 206] on span "[PERSON_NAME]" at bounding box center [360, 206] width 58 height 9
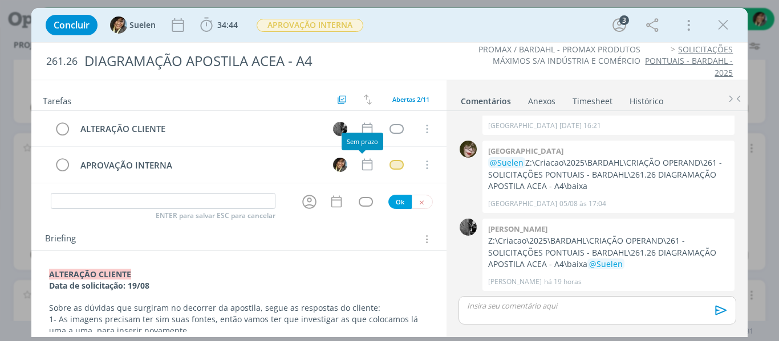
click at [362, 133] on div "Sem prazo" at bounding box center [362, 142] width 42 height 18
click at [364, 125] on icon "dialog" at bounding box center [367, 129] width 10 height 12
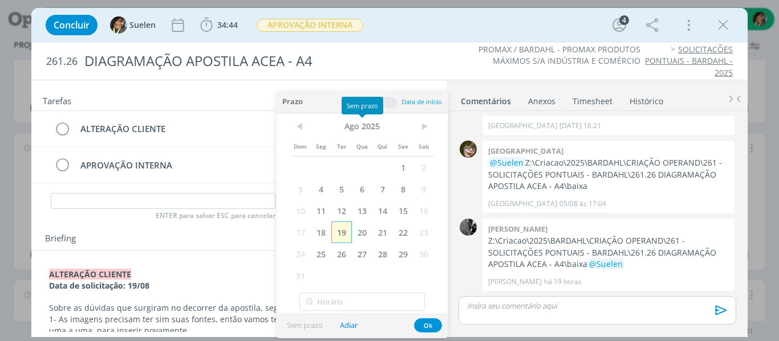
click at [338, 236] on span "19" at bounding box center [341, 233] width 21 height 22
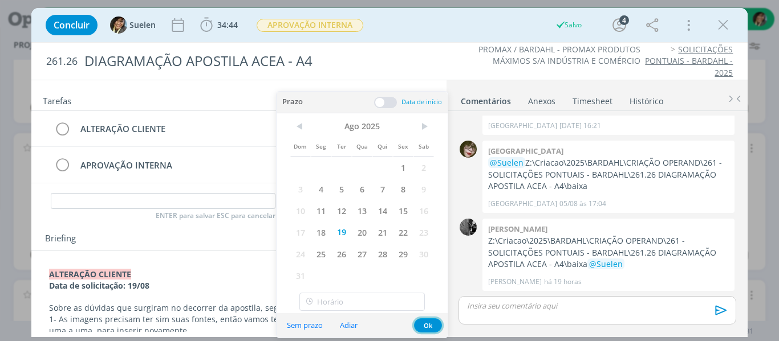
click at [430, 326] on button "Ok" at bounding box center [428, 326] width 28 height 14
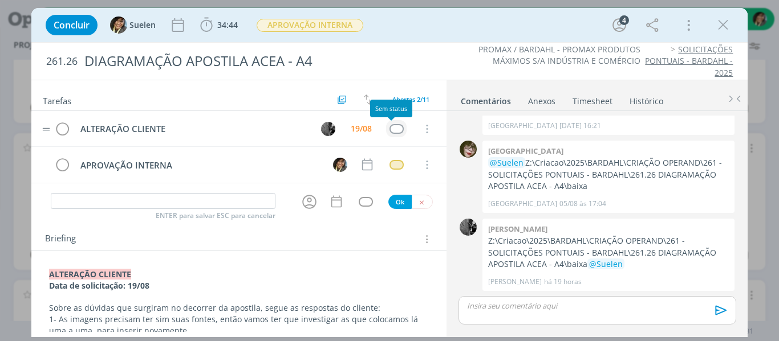
click at [393, 131] on div "dialog" at bounding box center [396, 129] width 14 height 10
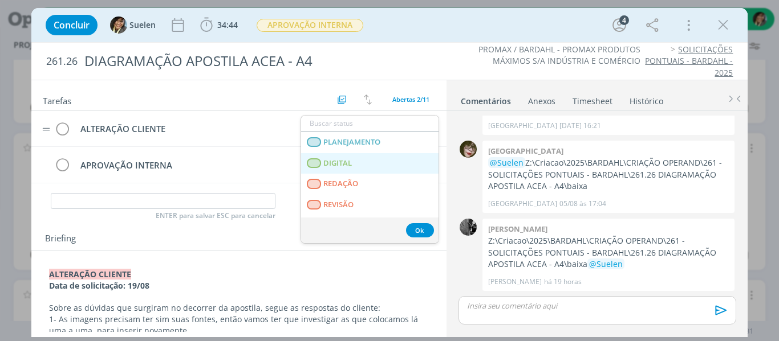
scroll to position [291, 0]
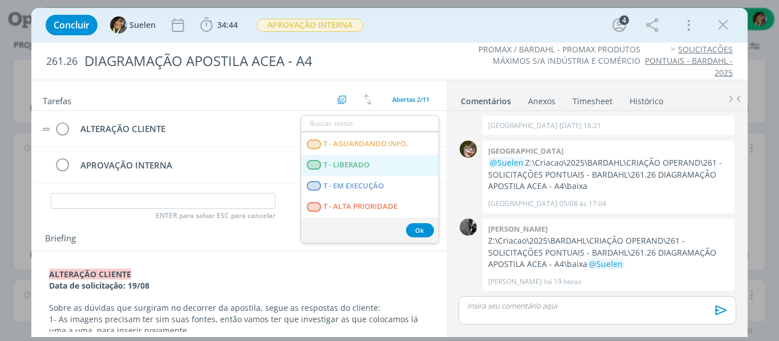
click at [371, 166] on LIBERADO "T - LIBERADO" at bounding box center [369, 165] width 137 height 21
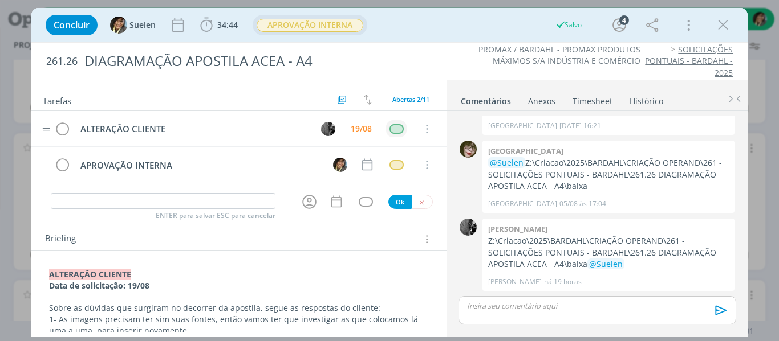
click at [343, 29] on span "APROVAÇÃO INTERNA" at bounding box center [310, 25] width 107 height 13
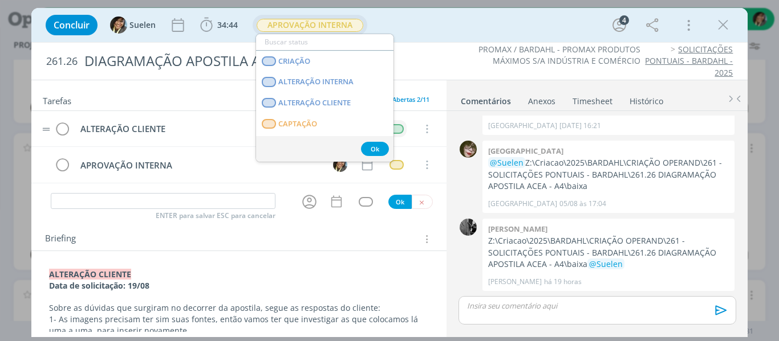
scroll to position [100, 0]
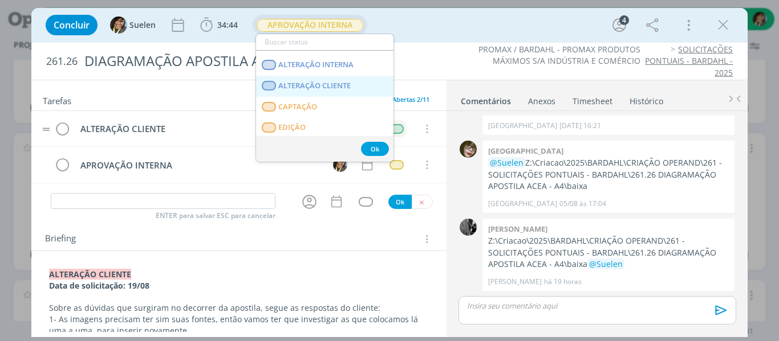
click at [345, 86] on span "ALTERAÇÃO CLIENTE" at bounding box center [314, 86] width 72 height 9
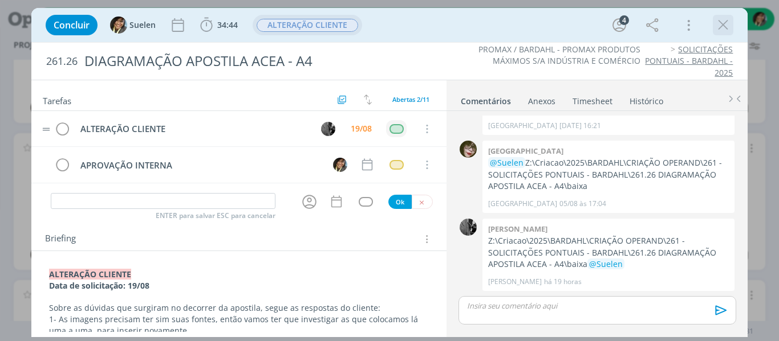
click at [725, 19] on icon "dialog" at bounding box center [722, 25] width 17 height 17
